Goal: Task Accomplishment & Management: Manage account settings

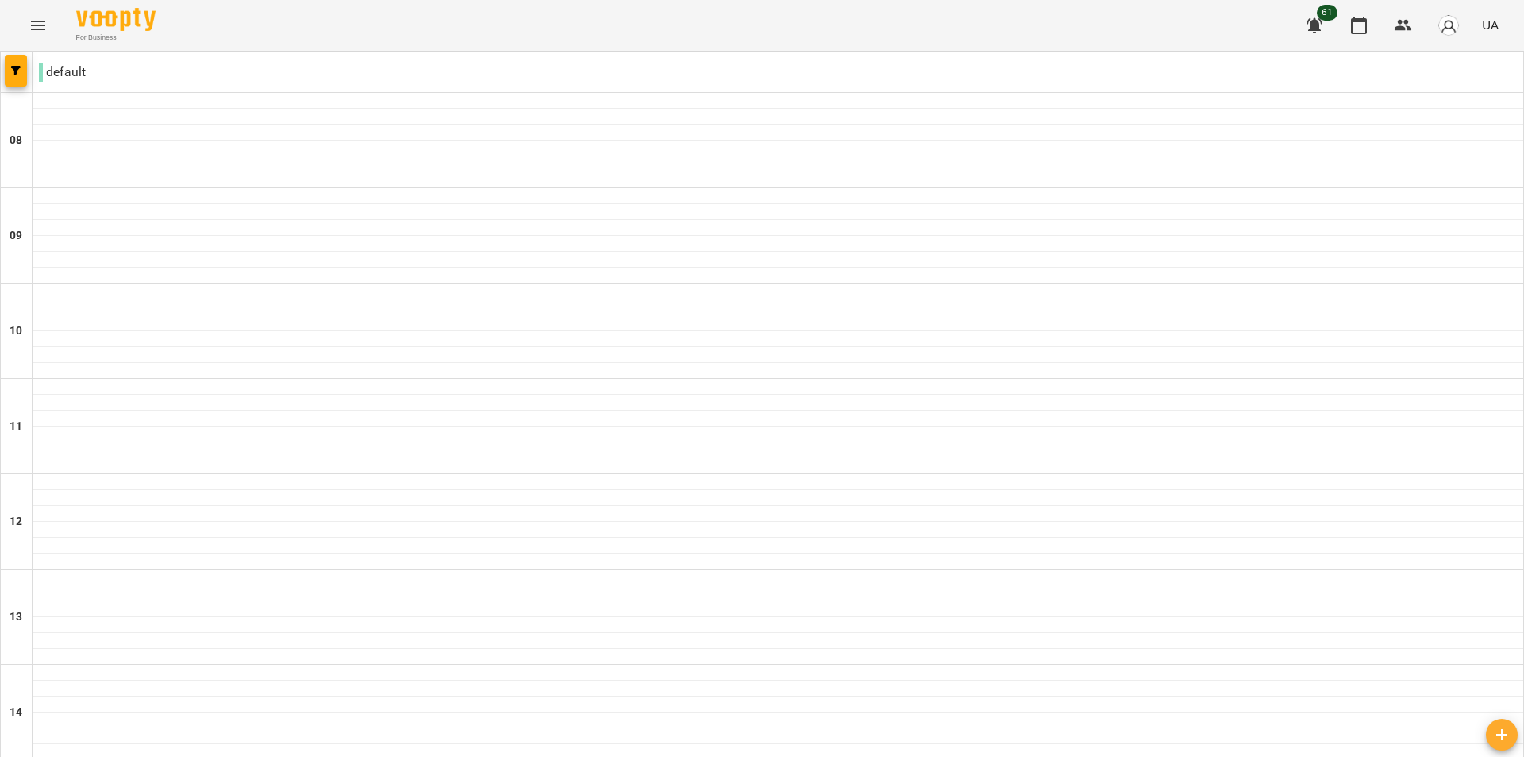
type input "**********"
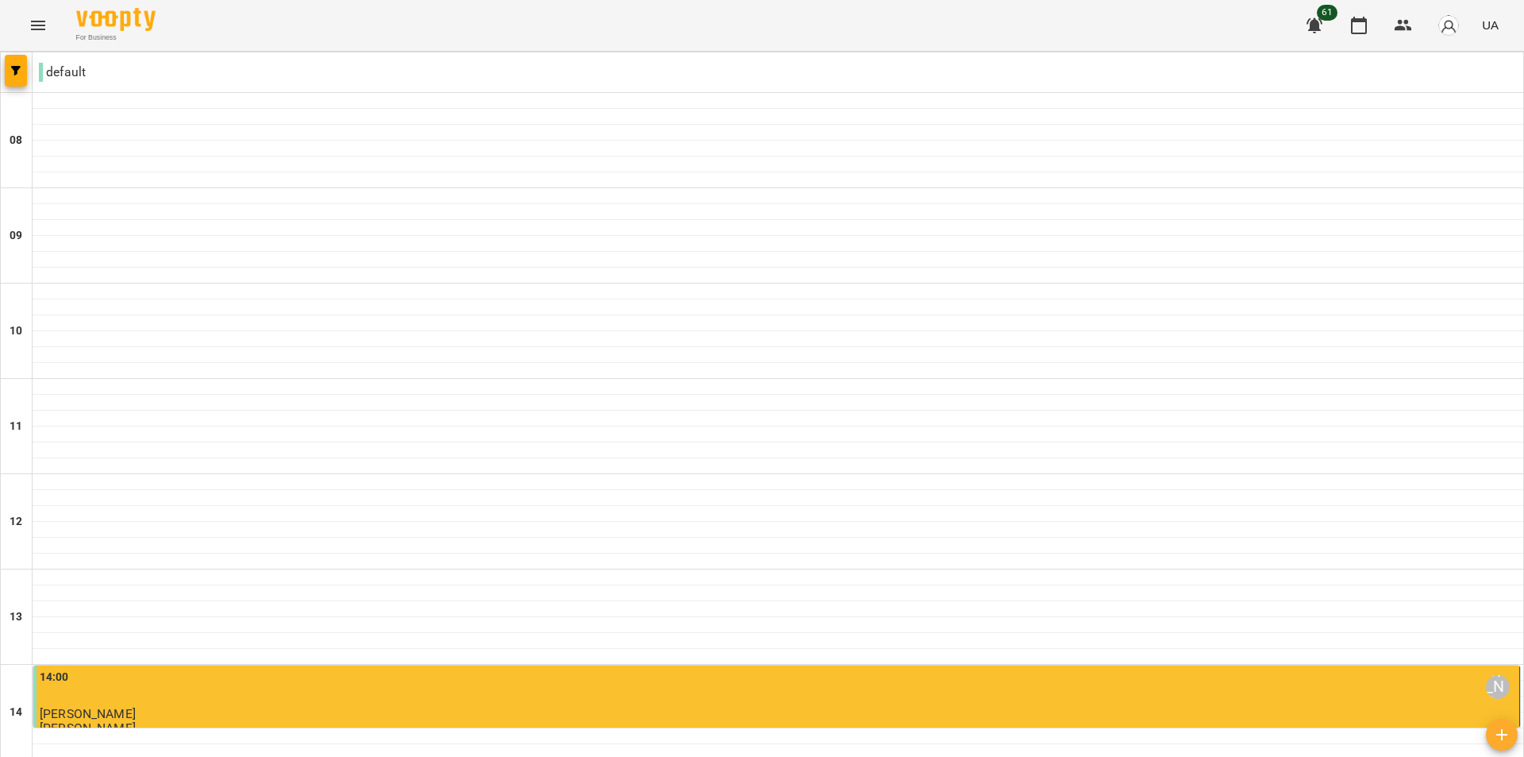
type input "**********"
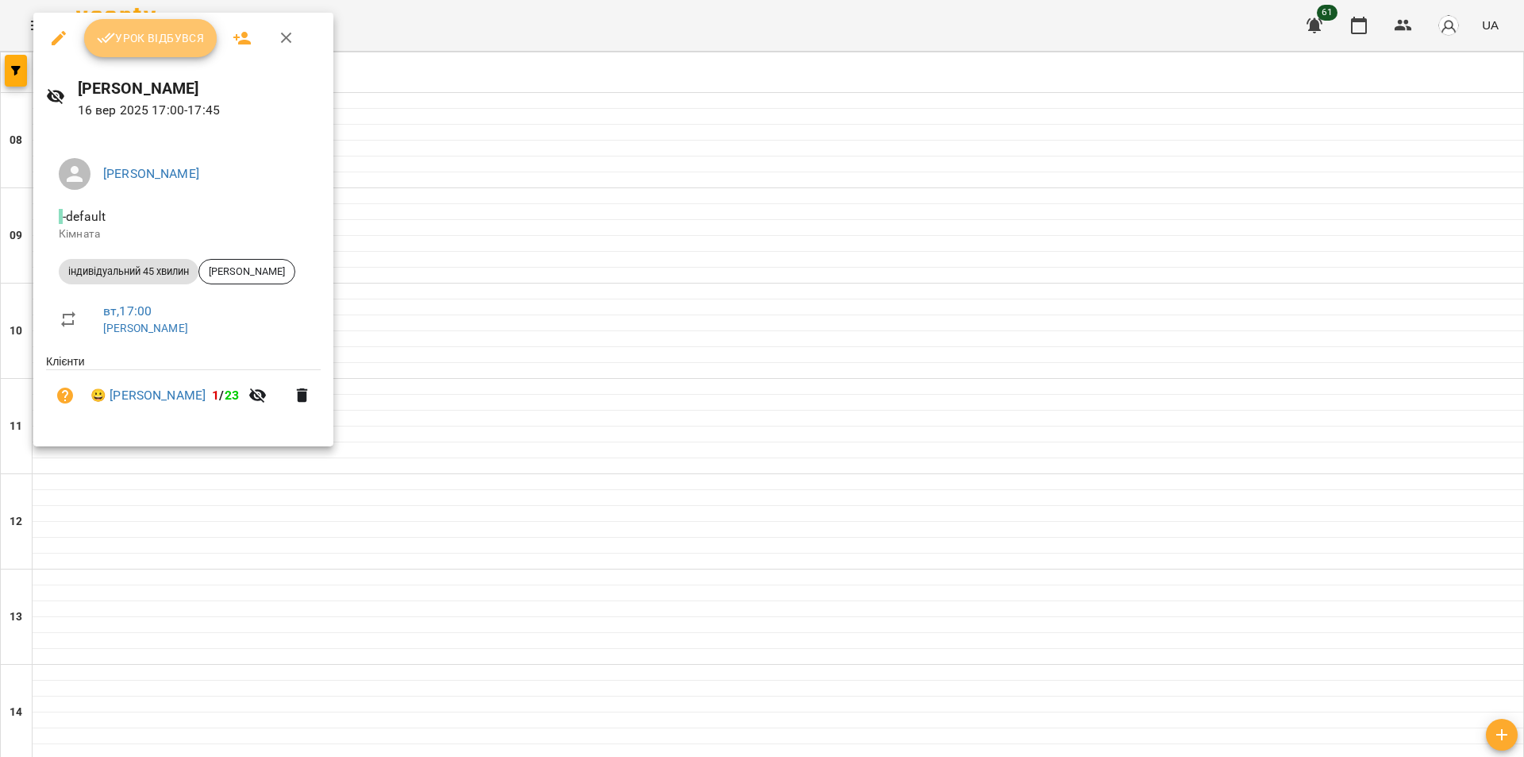
click at [174, 44] on span "Урок відбувся" at bounding box center [151, 38] width 108 height 19
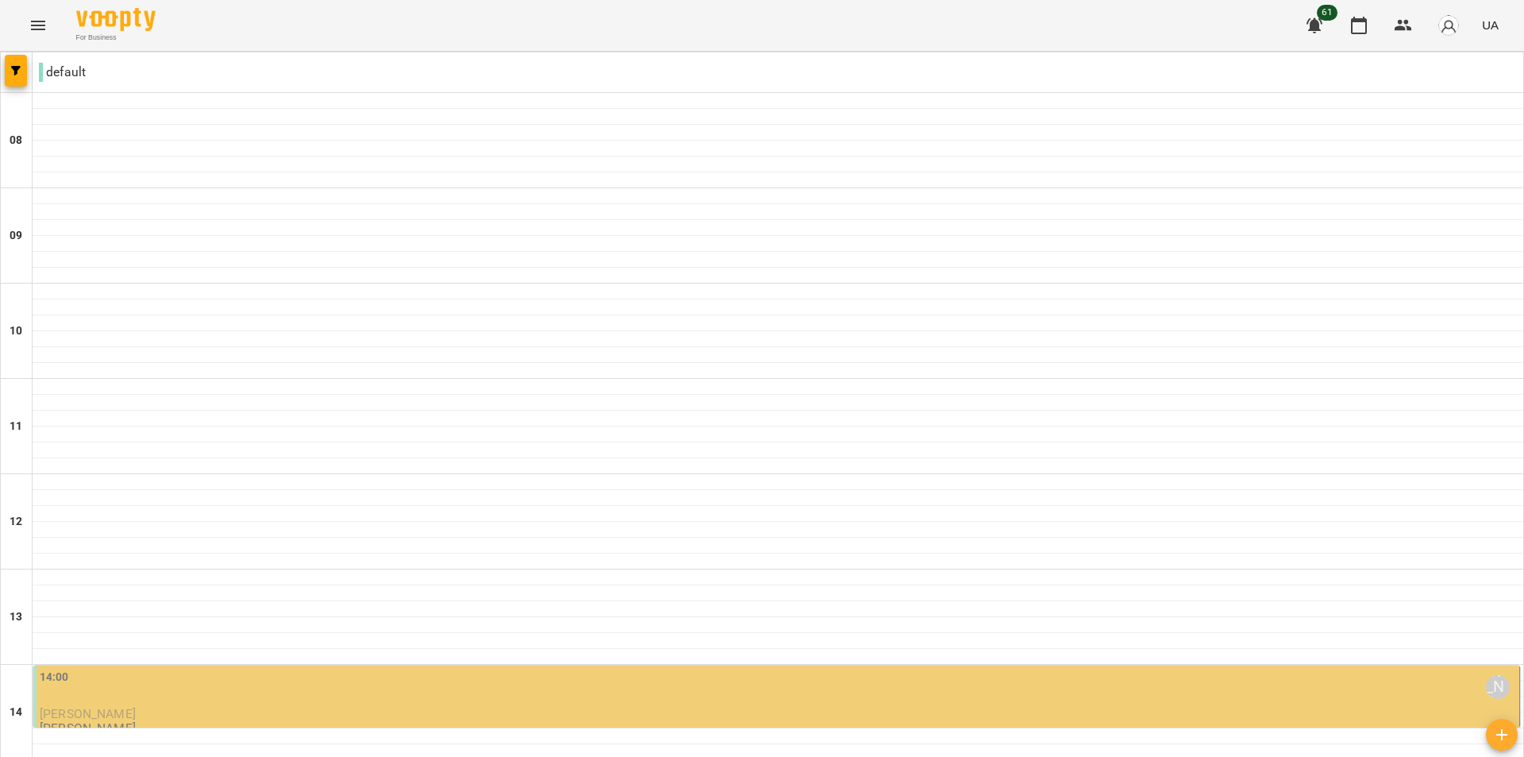
scroll to position [141, 0]
